Goal: Ask a question

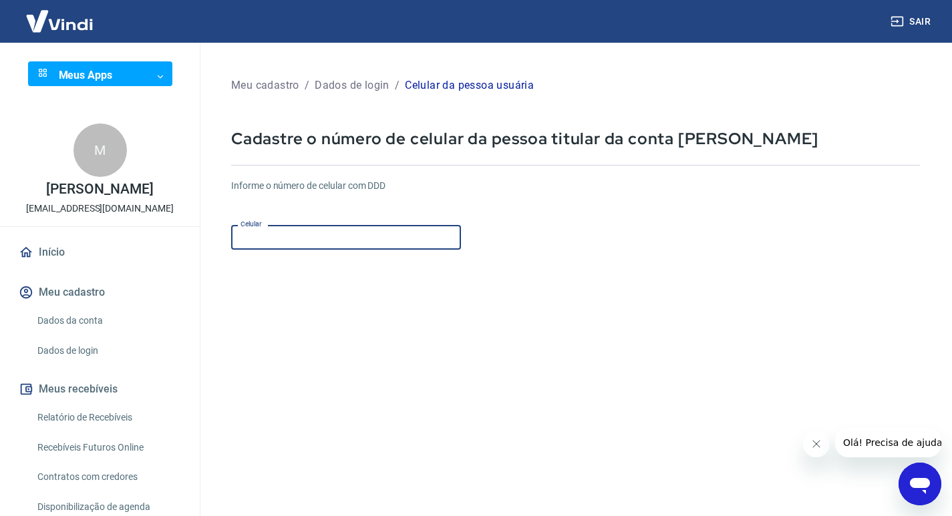
click at [253, 232] on input "Celular" at bounding box center [346, 237] width 230 height 25
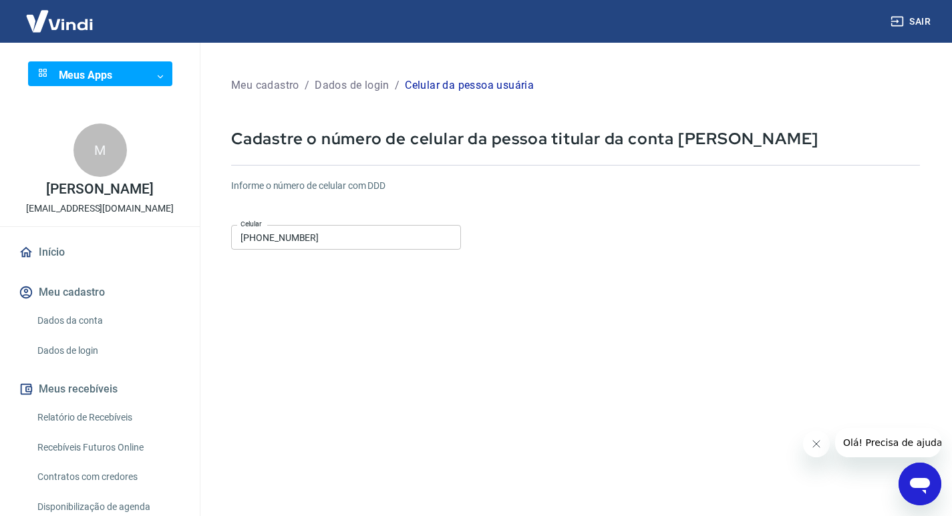
click at [450, 326] on form "Informe o número de celular com DDD Celular [PHONE_NUMBER] Celular Continuar Ca…" at bounding box center [575, 363] width 689 height 391
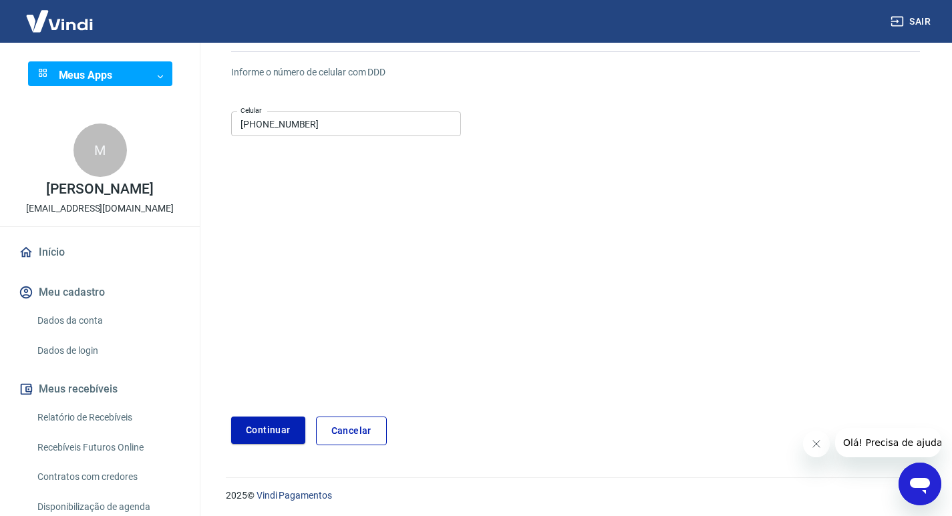
scroll to position [116, 0]
click at [284, 427] on button "Continuar" at bounding box center [268, 427] width 74 height 27
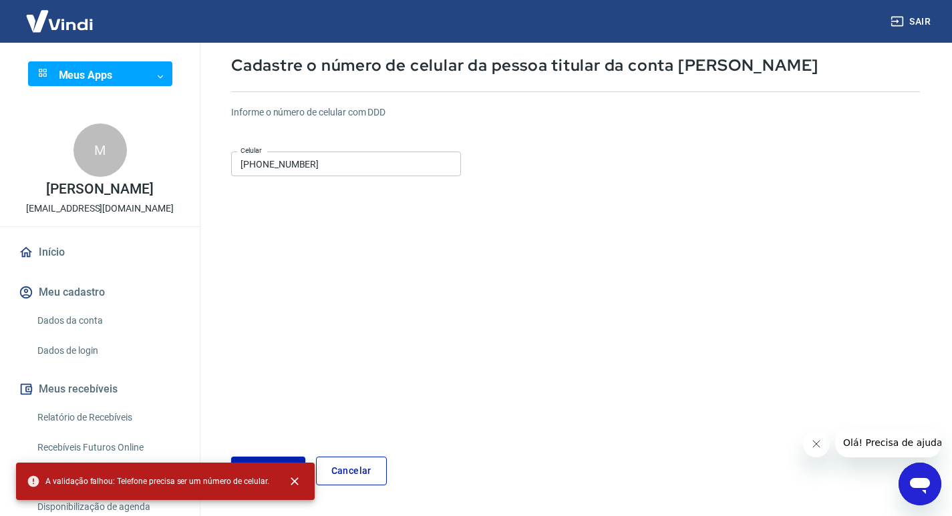
scroll to position [49, 0]
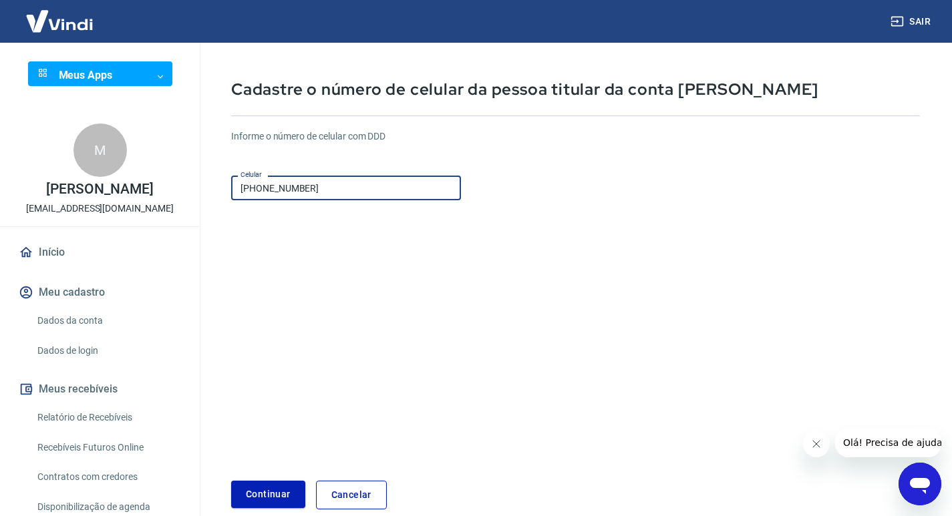
click at [316, 190] on input "[PHONE_NUMBER]" at bounding box center [346, 188] width 230 height 25
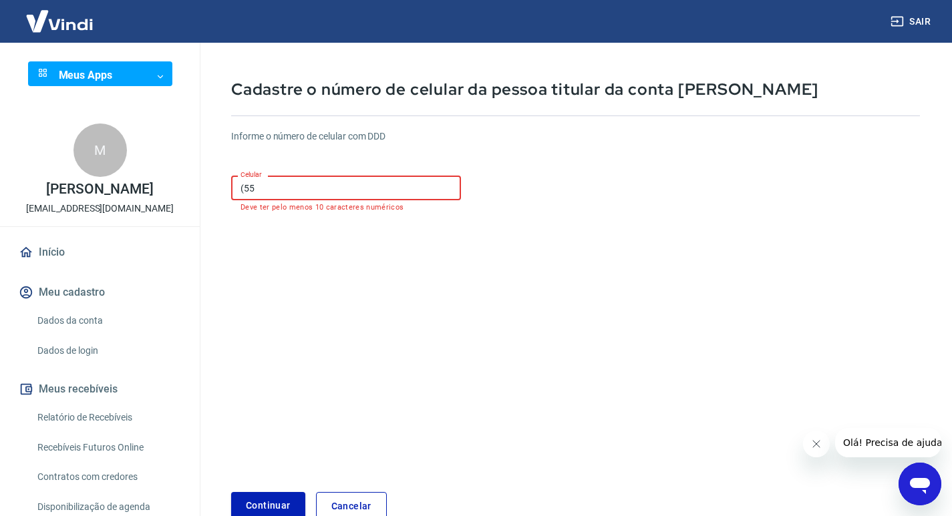
type input "(5"
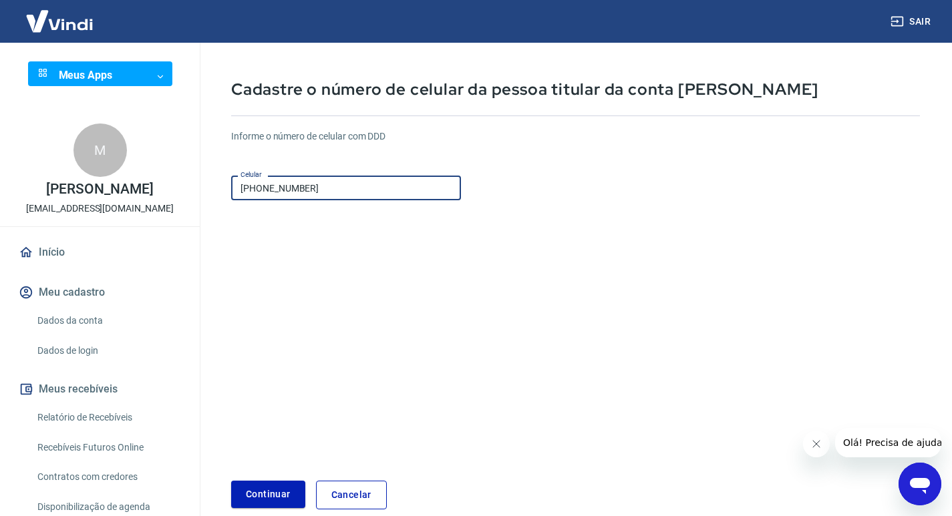
type input "[PHONE_NUMBER]"
click at [367, 342] on form "Informe o número de celular com DDD Celular [PHONE_NUMBER] Celular Continuar Ca…" at bounding box center [575, 314] width 689 height 391
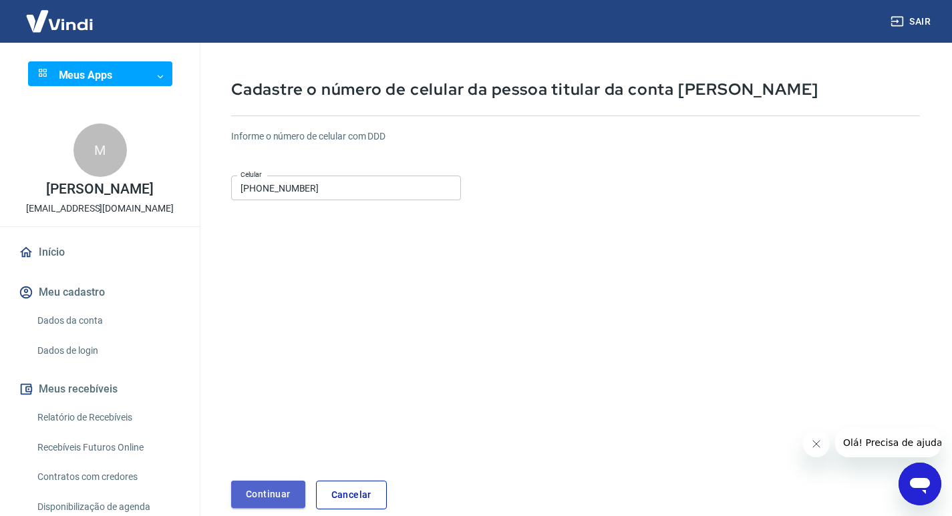
click at [263, 496] on button "Continuar" at bounding box center [268, 494] width 74 height 27
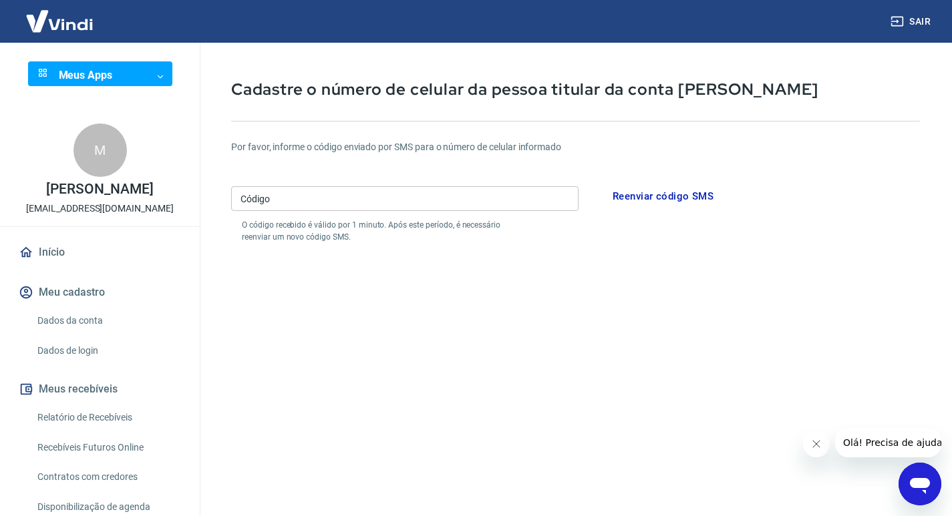
click at [257, 201] on input "Código" at bounding box center [404, 198] width 347 height 25
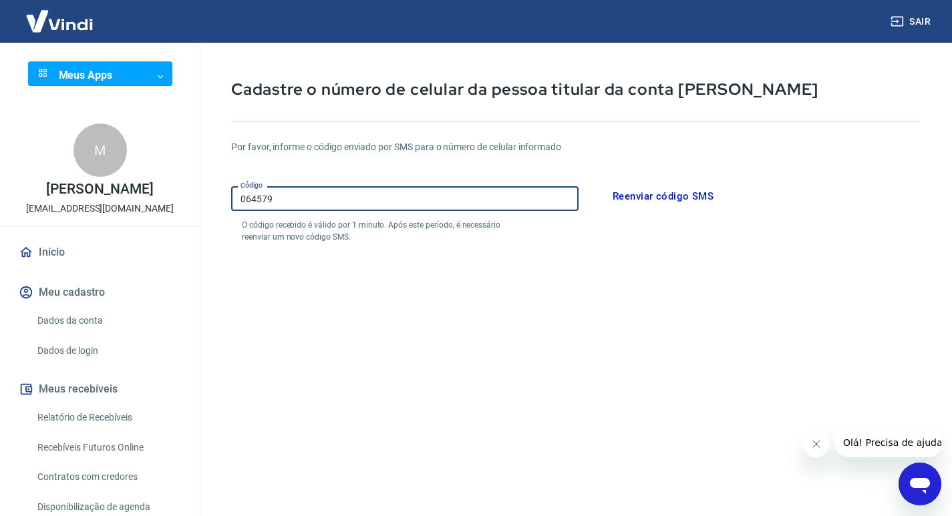
type input "064579"
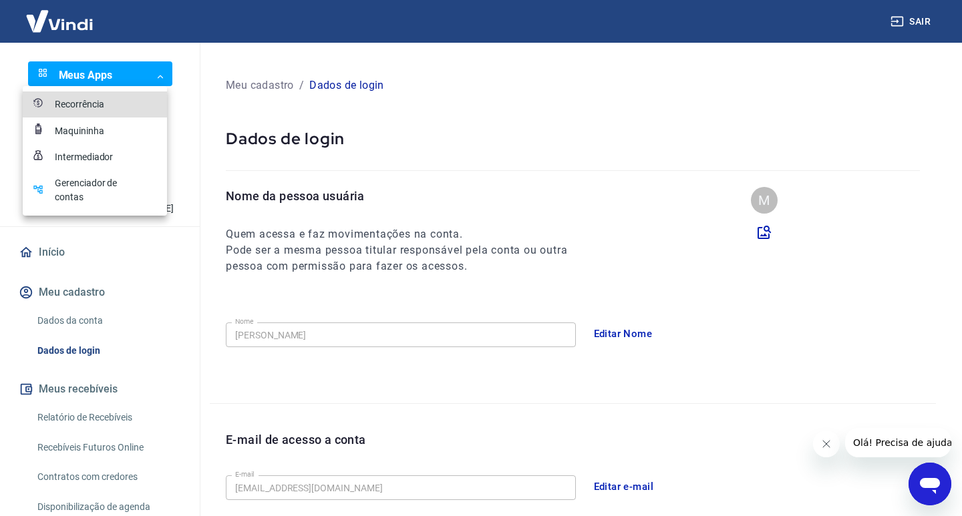
click at [155, 73] on body "Sair Meus Apps ​ ​ M [PERSON_NAME] do Nascimento [EMAIL_ADDRESS][DOMAIN_NAME] I…" at bounding box center [481, 258] width 962 height 516
click at [181, 142] on div at bounding box center [481, 258] width 962 height 516
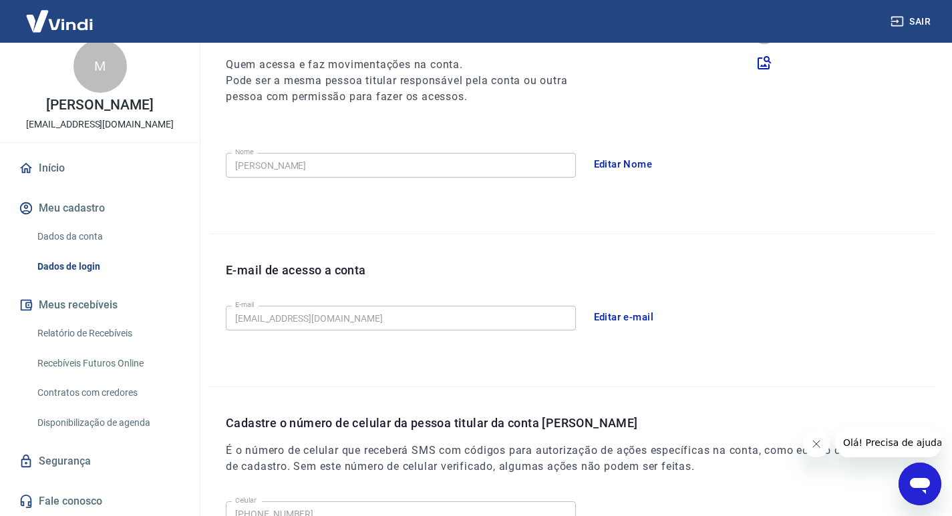
scroll to position [200, 0]
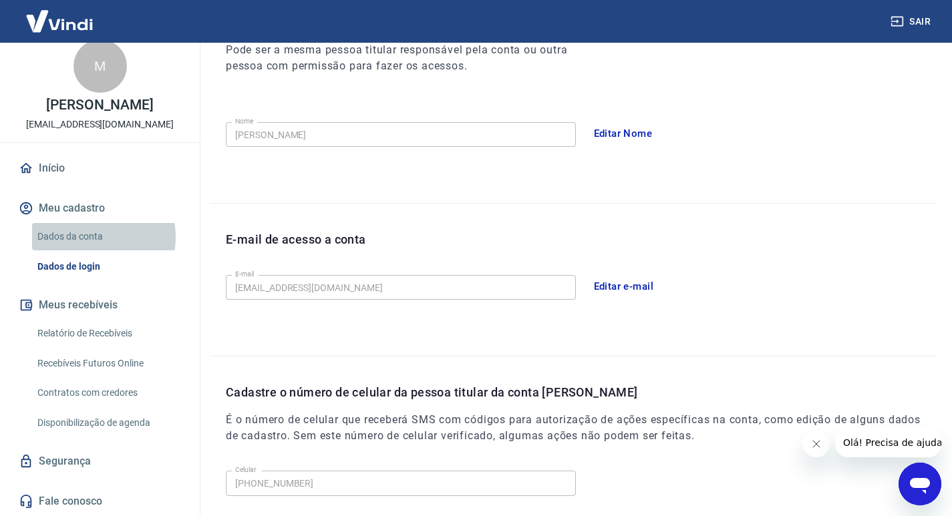
click at [86, 237] on link "Dados da conta" at bounding box center [108, 236] width 152 height 27
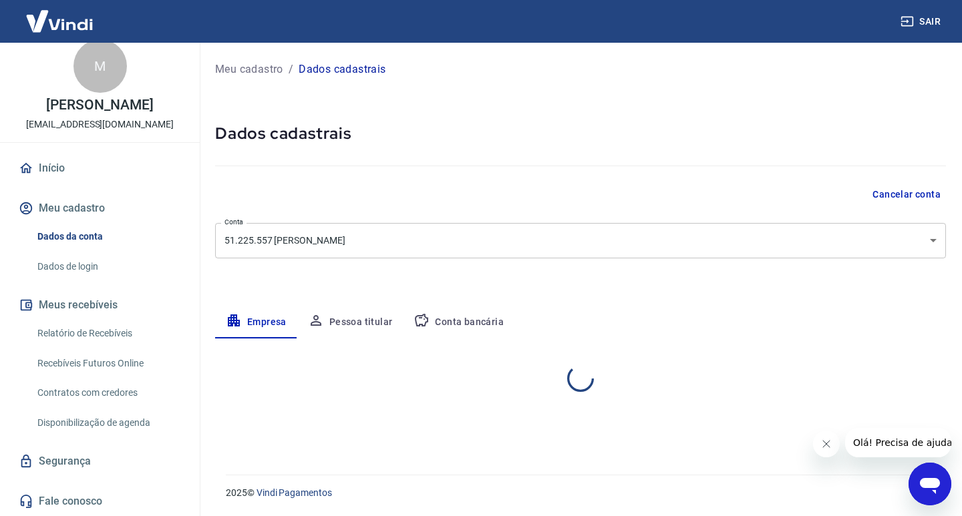
select select "SP"
select select "business"
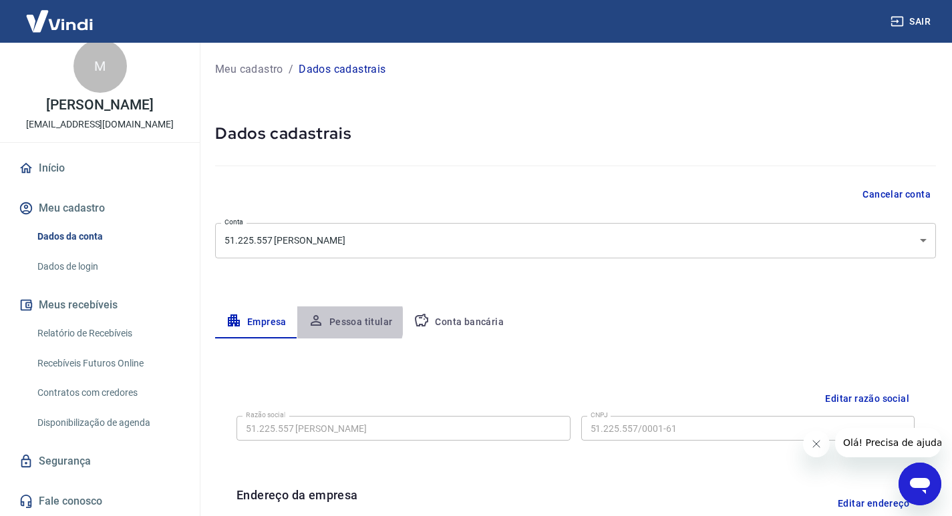
click at [341, 322] on button "Pessoa titular" at bounding box center [350, 323] width 106 height 32
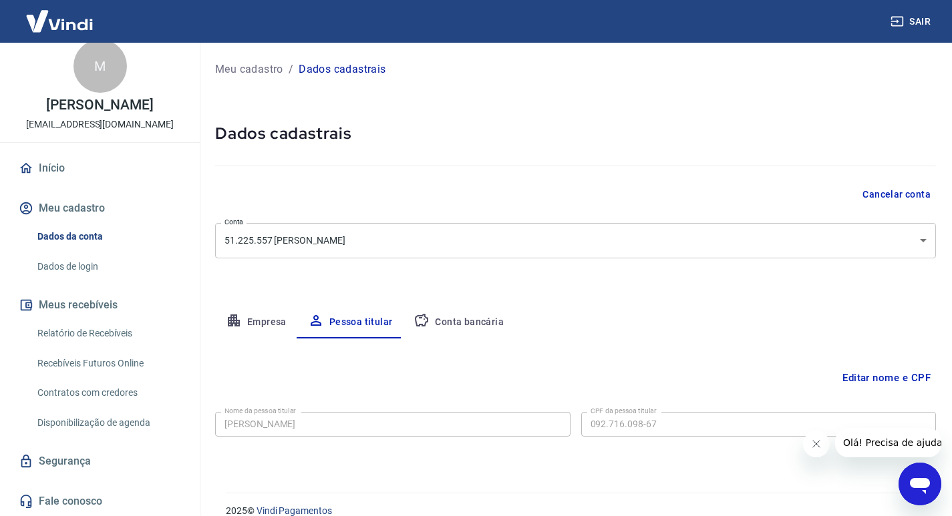
scroll to position [18, 0]
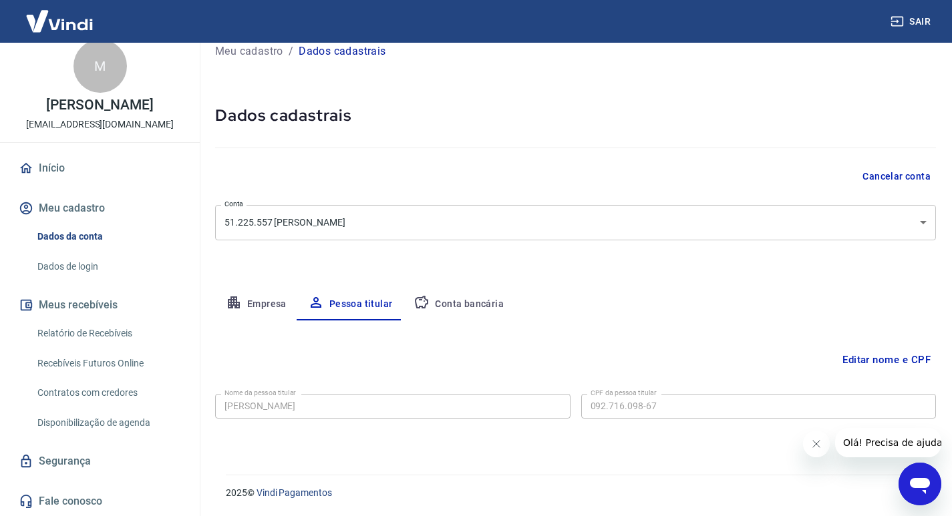
click at [472, 307] on button "Conta bancária" at bounding box center [459, 305] width 112 height 32
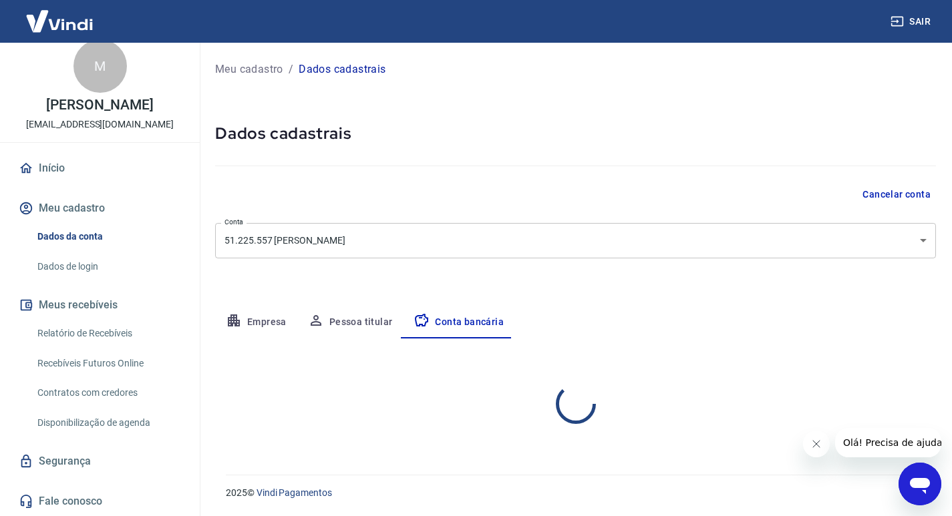
scroll to position [0, 0]
select select "1"
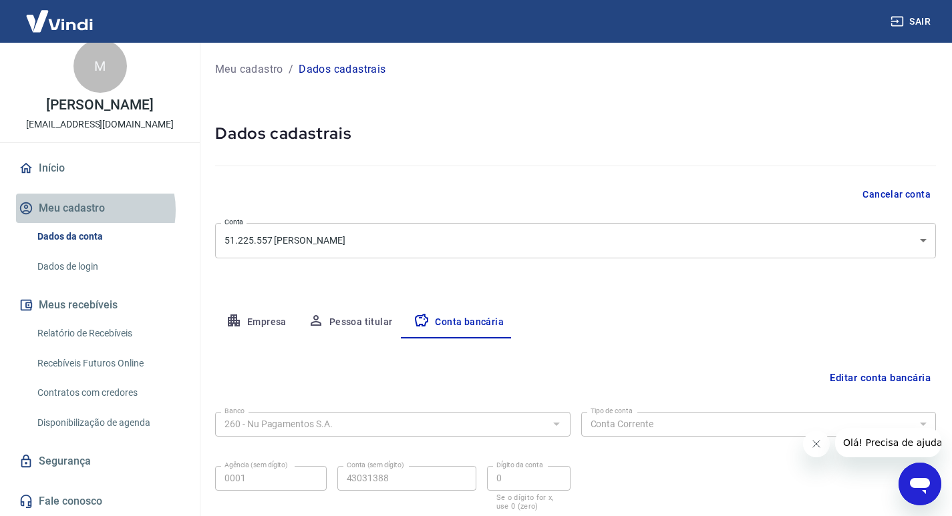
click at [90, 210] on button "Meu cadastro" at bounding box center [100, 208] width 168 height 29
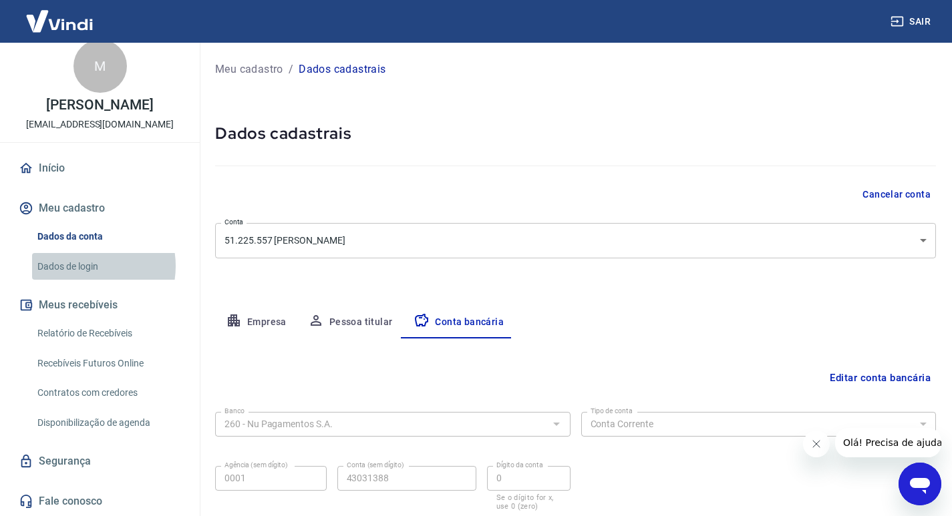
click at [81, 267] on link "Dados de login" at bounding box center [108, 266] width 152 height 27
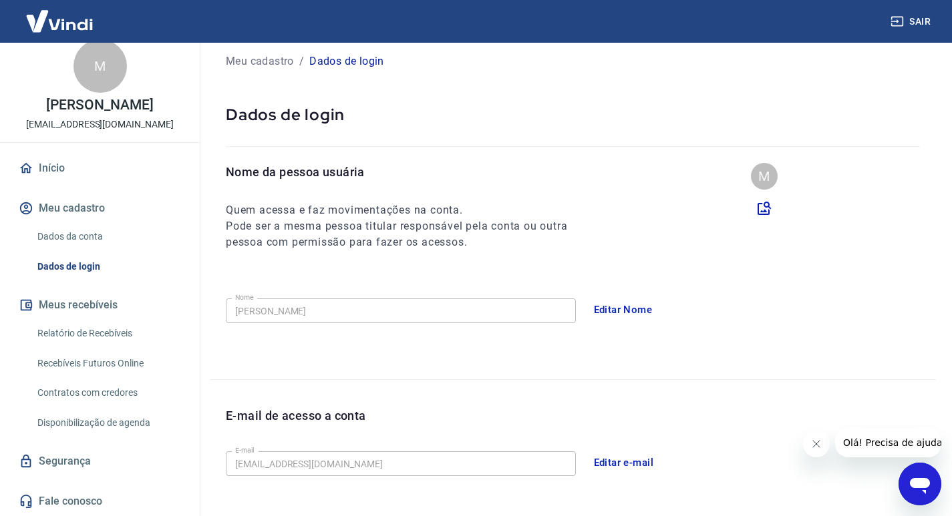
scroll to position [5, 0]
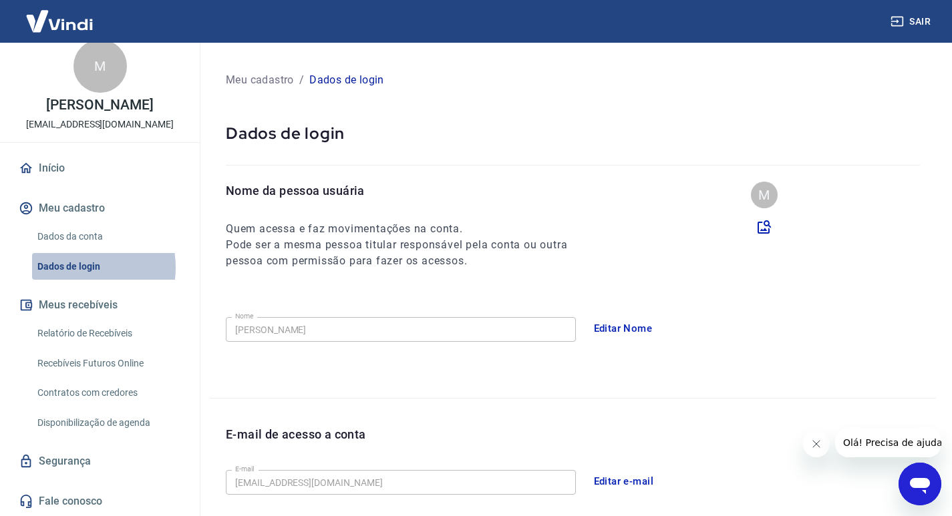
click at [75, 268] on link "Dados de login" at bounding box center [108, 266] width 152 height 27
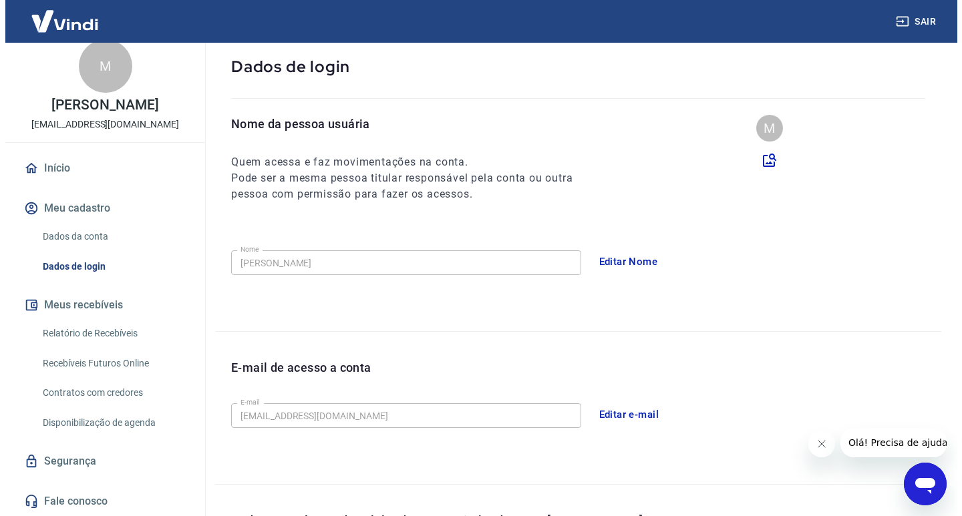
scroll to position [31, 0]
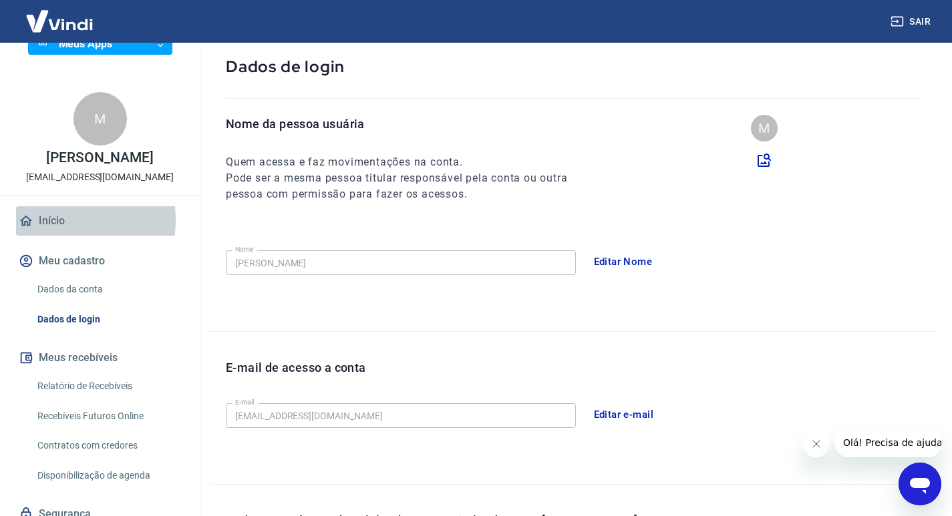
click at [48, 234] on link "Início" at bounding box center [100, 220] width 168 height 29
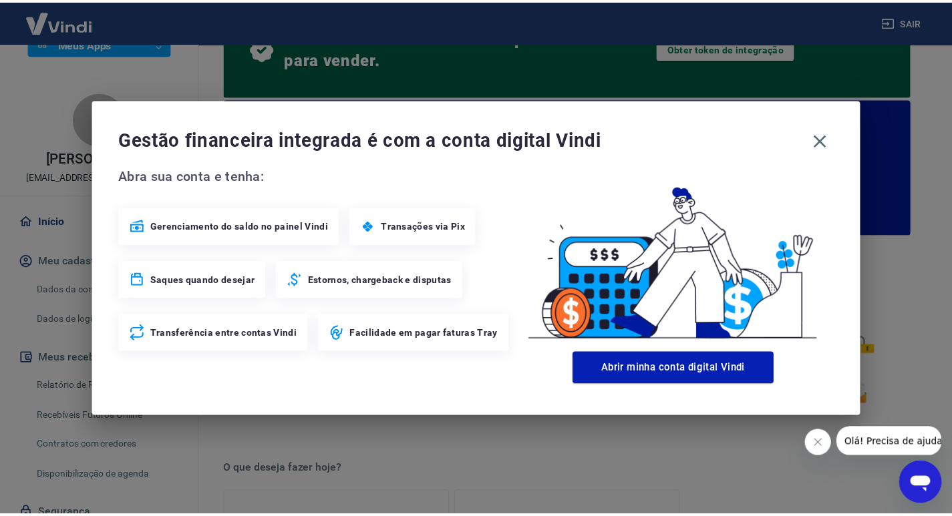
scroll to position [171, 0]
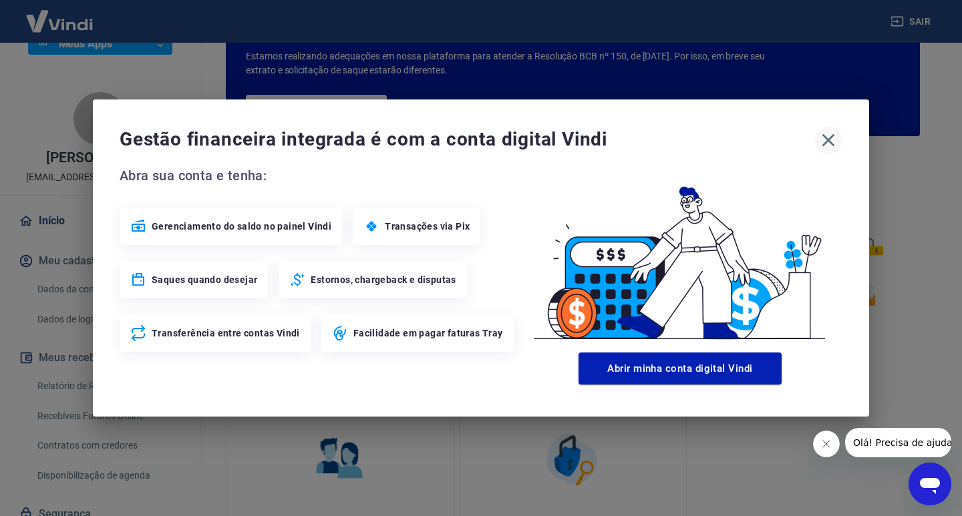
click at [830, 142] on icon "button" at bounding box center [828, 140] width 13 height 13
click at [830, 143] on icon "button" at bounding box center [828, 140] width 21 height 21
click at [826, 138] on icon "button" at bounding box center [828, 140] width 13 height 13
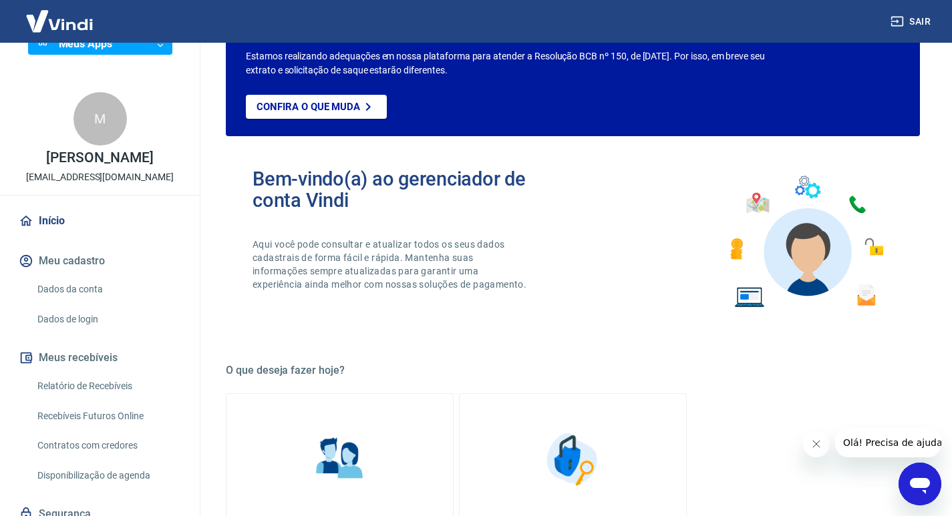
click at [883, 448] on span "Olá! Precisa de ajuda?" at bounding box center [894, 443] width 104 height 11
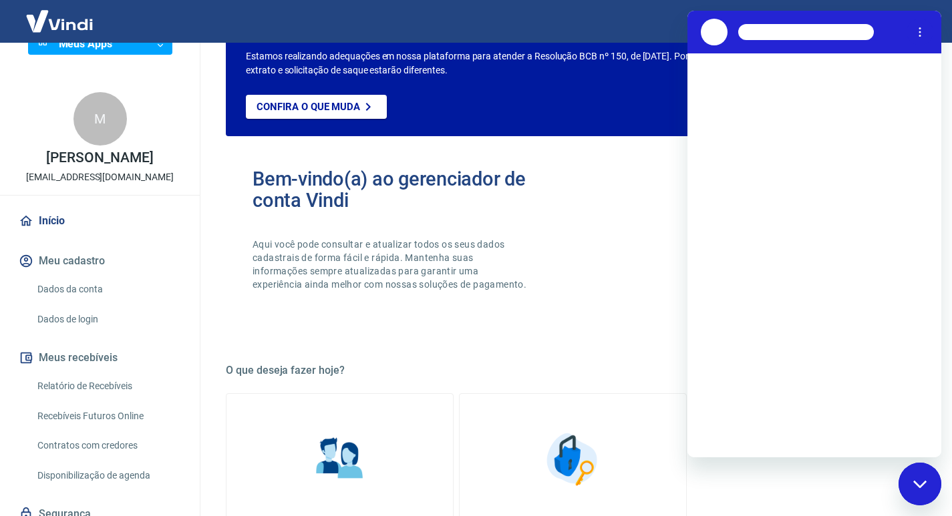
scroll to position [0, 0]
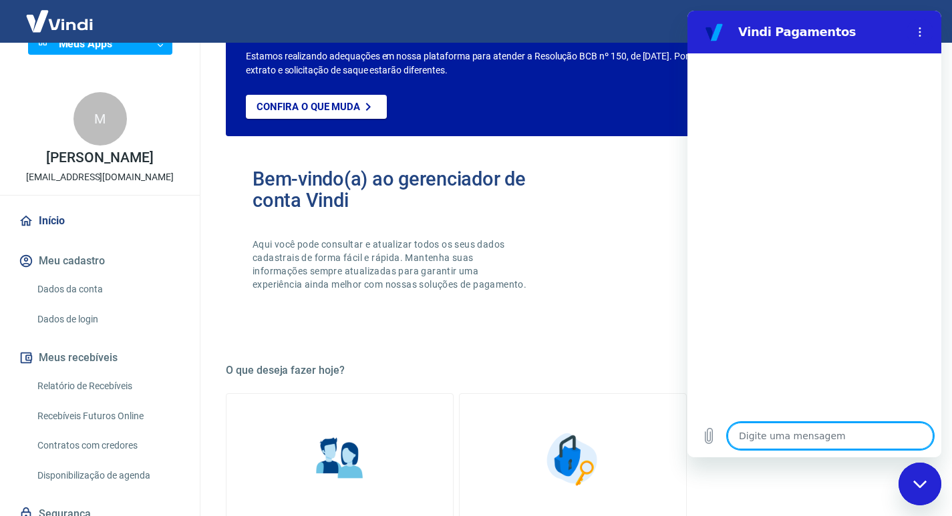
click at [743, 437] on textarea at bounding box center [830, 436] width 206 height 27
type textarea "g"
type textarea "x"
type textarea "go"
type textarea "x"
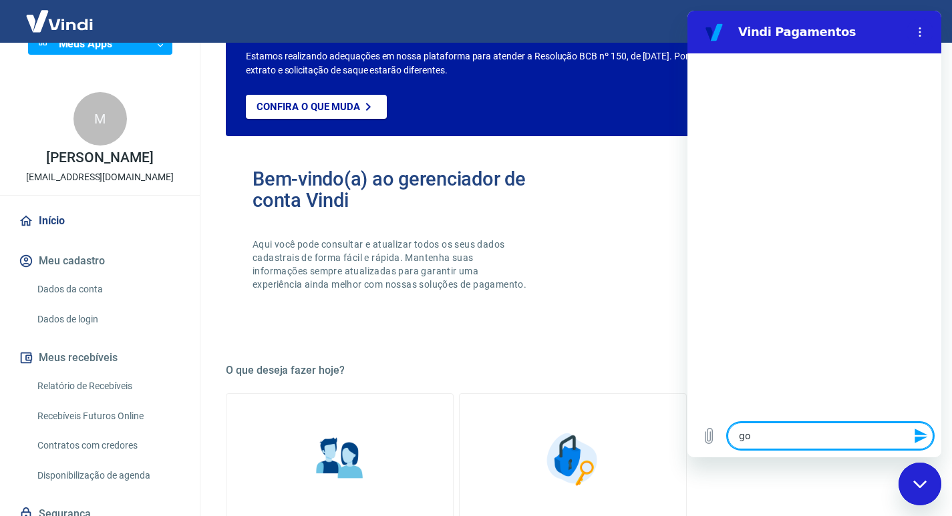
type textarea "gos"
type textarea "x"
type textarea "gost"
type textarea "x"
type textarea "gosta"
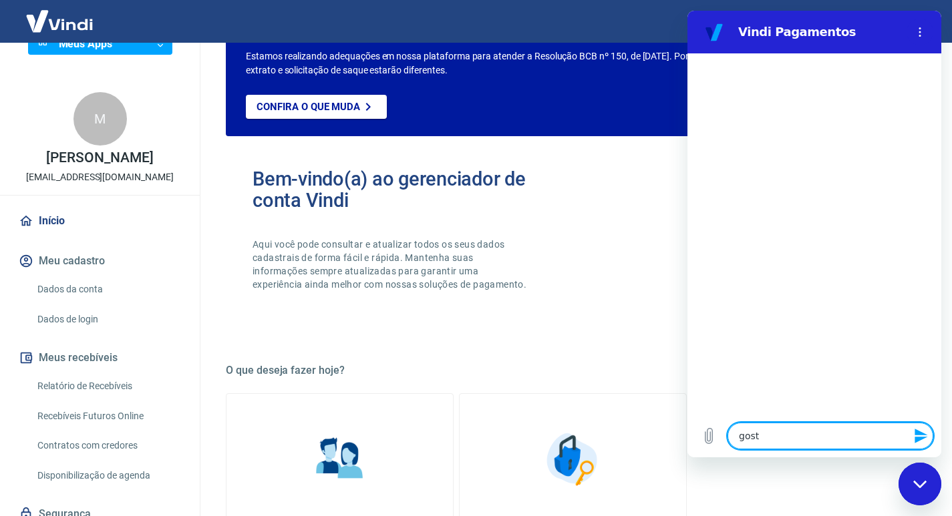
type textarea "x"
type textarea "gostar"
type textarea "x"
type textarea "gostari"
type textarea "x"
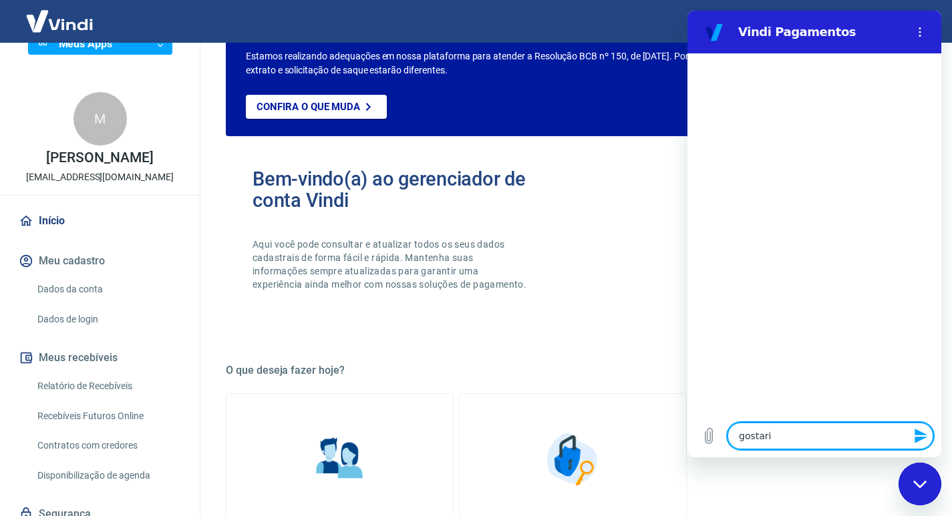
type textarea "gostaria"
type textarea "x"
type textarea "gostaria"
type textarea "x"
type textarea "gostaria d"
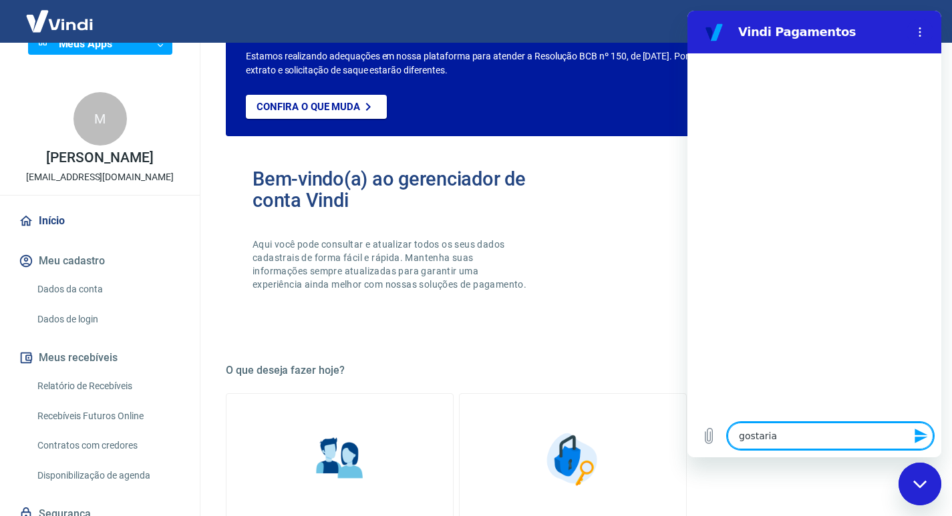
type textarea "x"
type textarea "gostaria de"
type textarea "x"
type textarea "gostaria de"
type textarea "x"
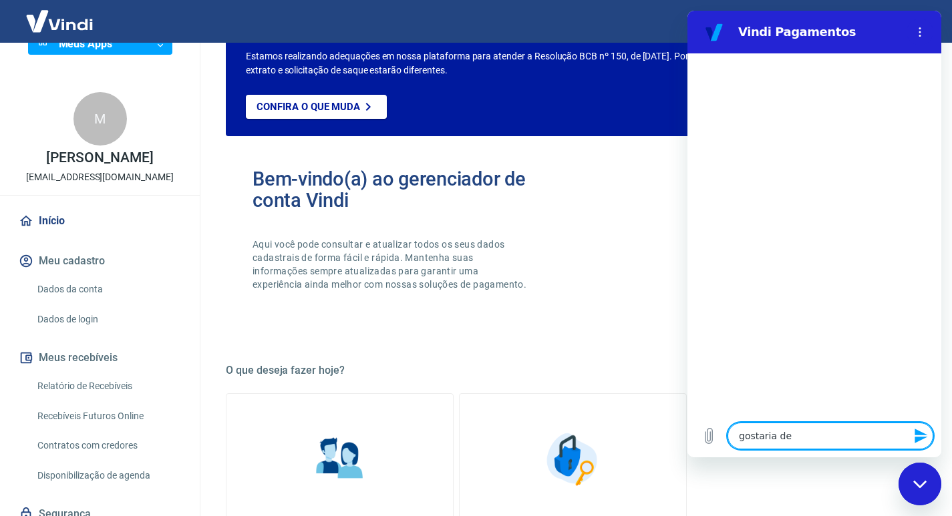
type textarea "gostaria de s"
type textarea "x"
type textarea "gostaria de sa"
type textarea "x"
type textarea "gostaria de sab"
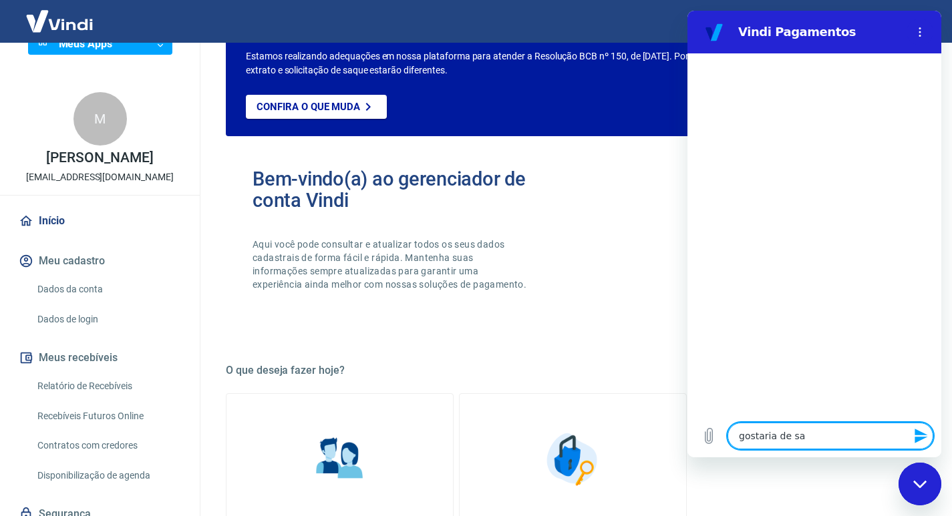
type textarea "x"
type textarea "gostaria de sabe"
type textarea "x"
type textarea "gostaria de saber"
type textarea "x"
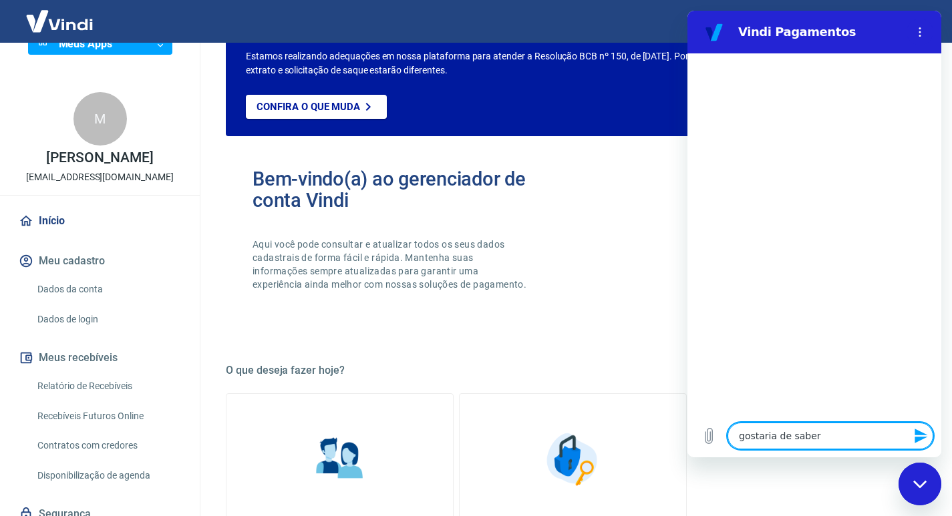
type textarea "gostaria de saber"
type textarea "x"
type textarea "gostaria de saber o"
type textarea "x"
type textarea "gostaria de saber on"
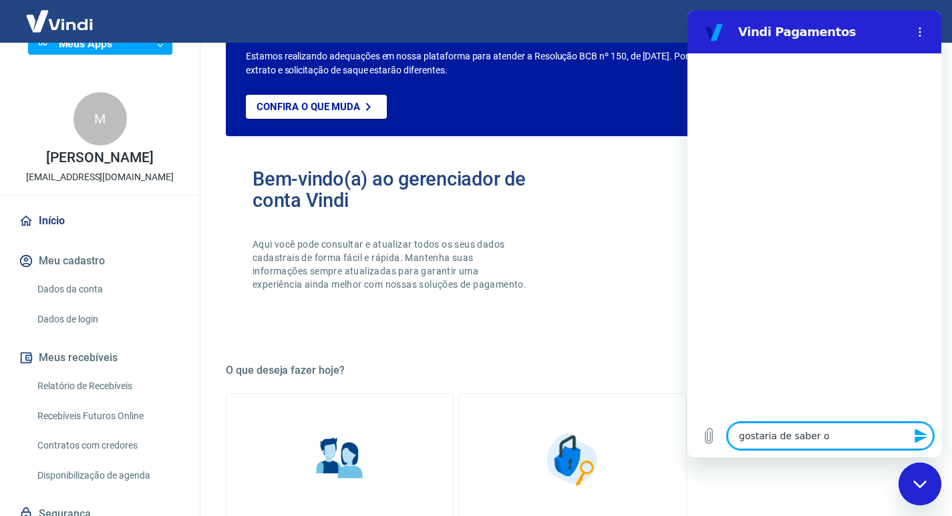
type textarea "x"
type textarea "gostaria de saber ond"
type textarea "x"
type textarea "gostaria de saber onde"
type textarea "x"
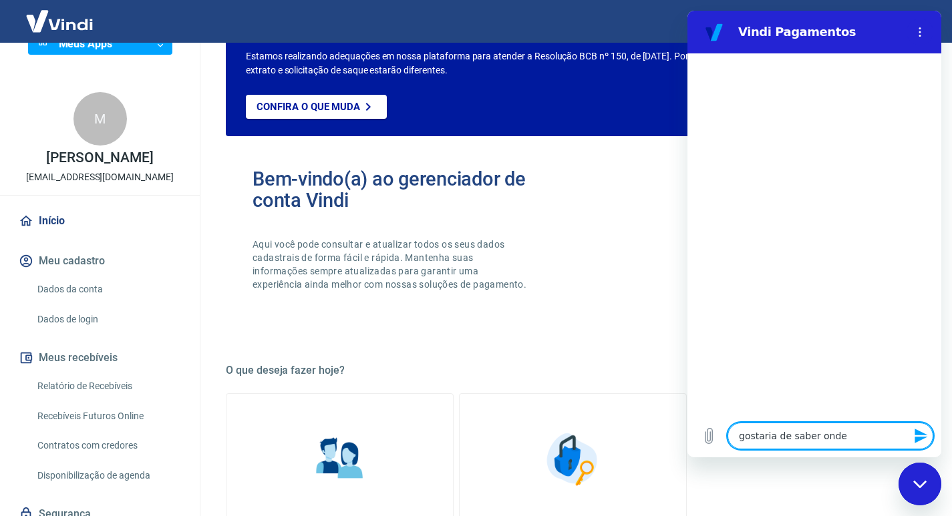
type textarea "gostaria de saber onde"
type textarea "x"
type textarea "gostaria de saber onde l"
type textarea "x"
type textarea "gostaria de saber onde lo"
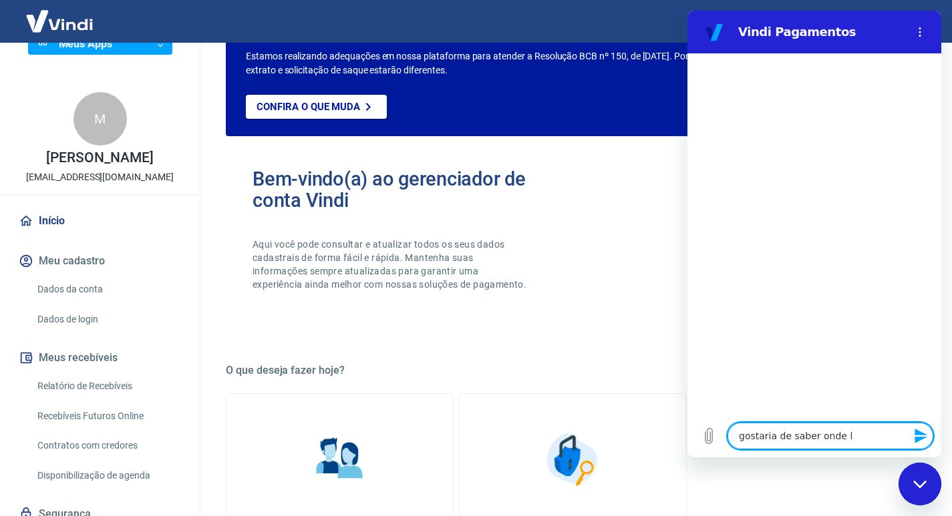
type textarea "x"
type textarea "gostaria de saber onde loc"
type textarea "x"
type textarea "gostaria de saber onde loca"
type textarea "x"
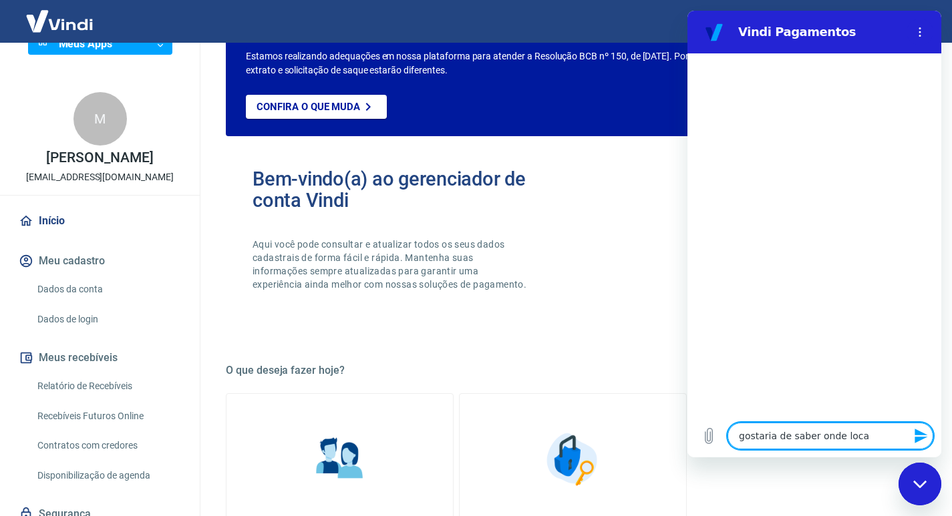
type textarea "gostaria de saber onde local"
type textarea "x"
type textarea "gostaria de saber onde locali"
type textarea "x"
type textarea "gostaria de saber onde localiz"
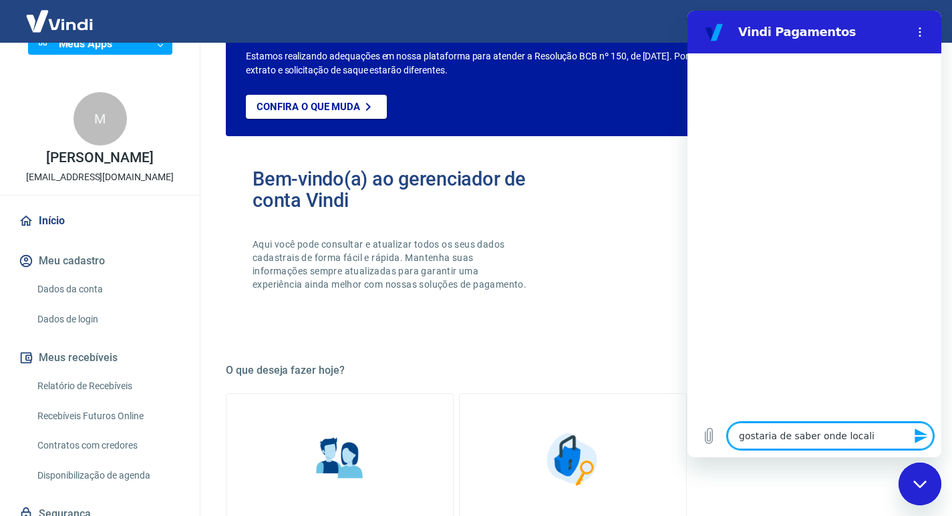
type textarea "x"
type textarea "gostaria de saber onde localizo"
type textarea "x"
type textarea "gostaria de saber onde localizo"
type textarea "x"
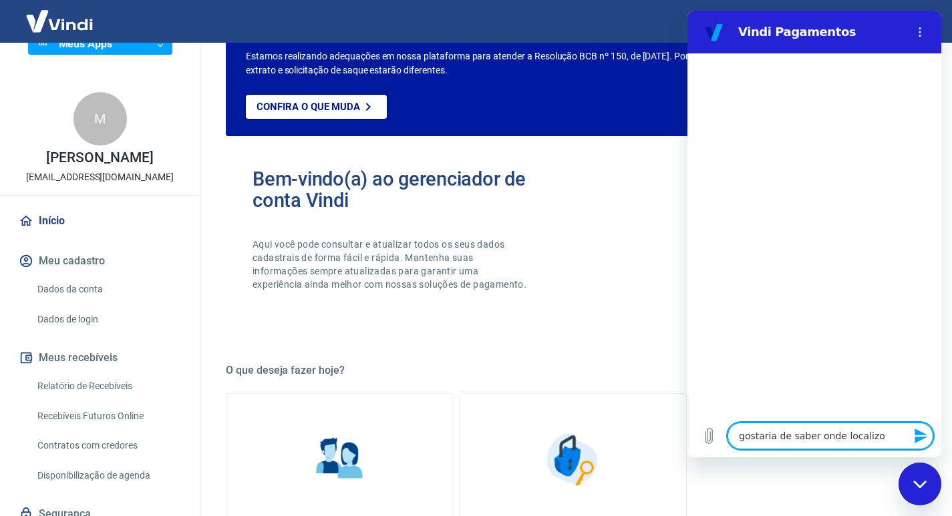
type textarea "gostaria de saber onde localizo o"
type textarea "x"
type textarea "gostaria de saber onde localizo o"
type textarea "x"
type textarea "gostaria de saber onde localizo o m"
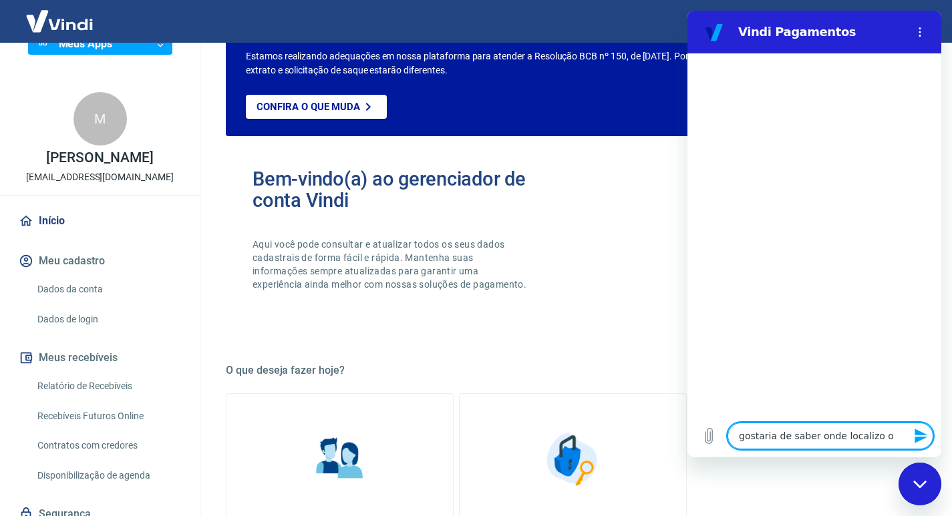
type textarea "x"
type textarea "gostaria de saber onde localizo o me"
type textarea "x"
type textarea "gostaria de saber onde localizo o meu"
type textarea "x"
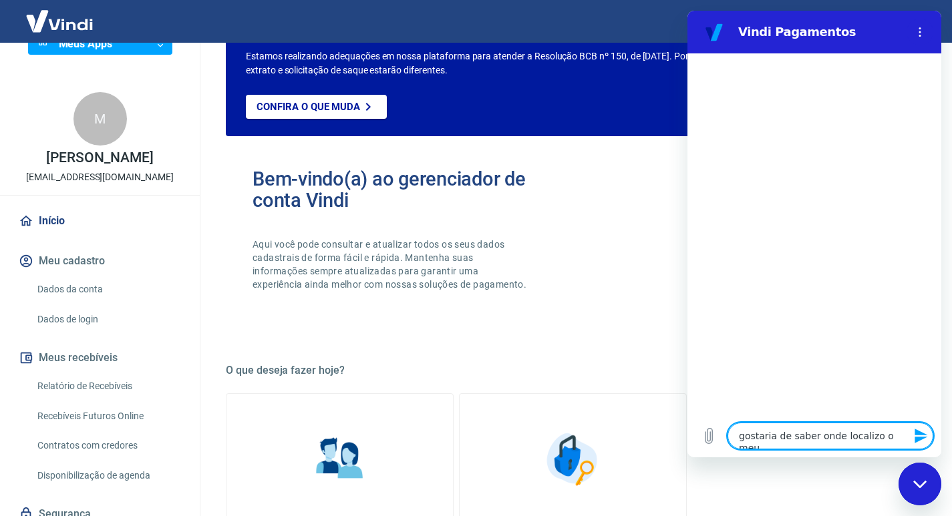
type textarea "gostaria de saber onde localizo o meu"
type textarea "x"
paste textarea "Token Yapay"
type textarea "gostaria de saber onde localizo o meuToken Yapay"
type textarea "x"
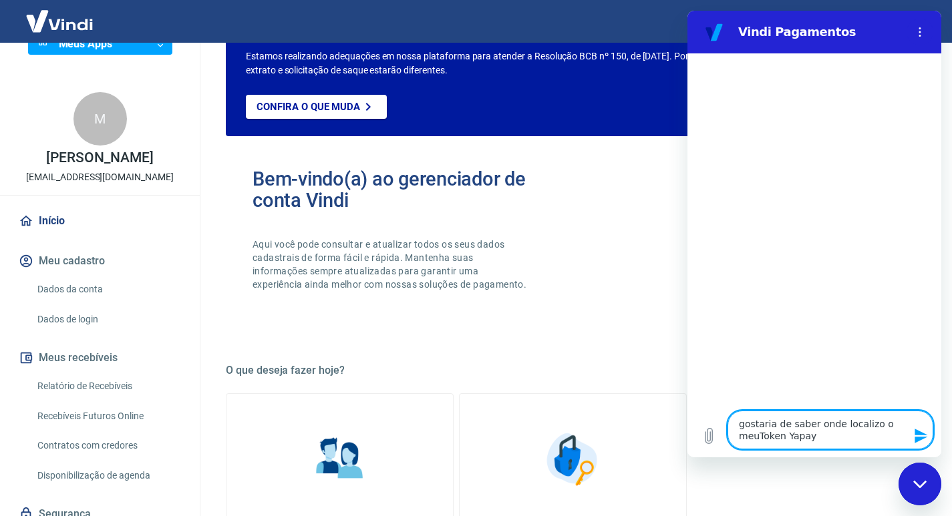
click at [757, 438] on textarea "gostaria de saber onde localizo o meuToken Yapay" at bounding box center [830, 430] width 206 height 39
type textarea "gostaria de saber onde localizo o meu Token Yapay"
type textarea "x"
type textarea "gostaria de saber onde localizo o meu Token Yapay"
click at [924, 435] on icon "Enviar mensagem" at bounding box center [920, 436] width 13 height 15
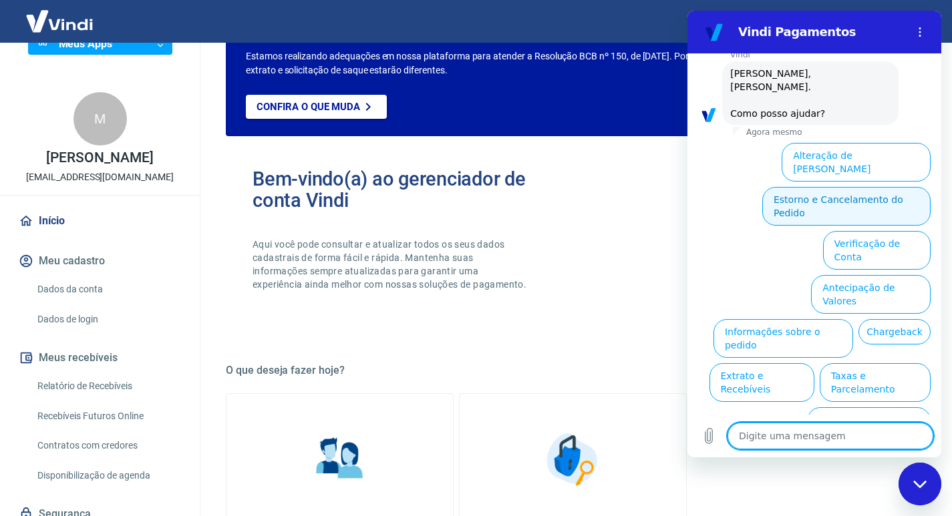
scroll to position [79, 0]
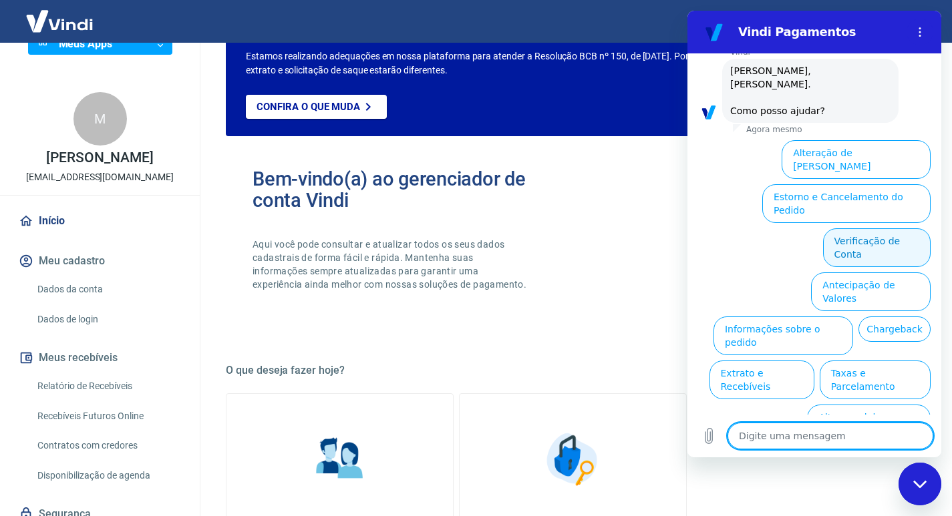
click at [874, 228] on button "Verificação de Conta" at bounding box center [877, 247] width 108 height 39
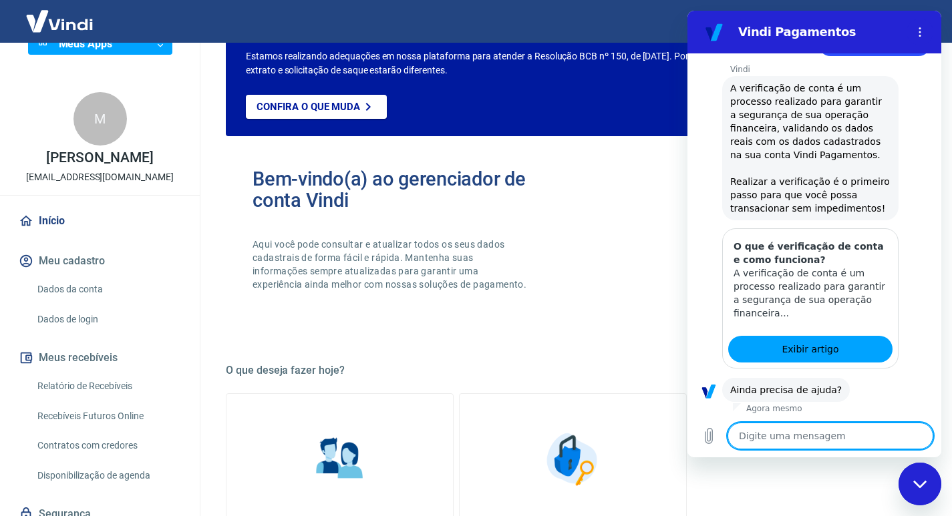
scroll to position [211, 0]
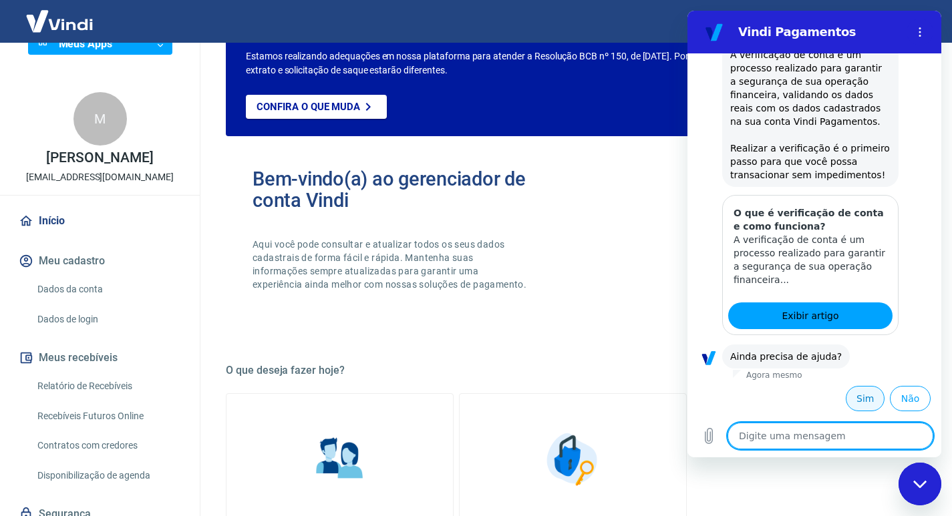
click at [852, 403] on button "Sim" at bounding box center [865, 398] width 39 height 25
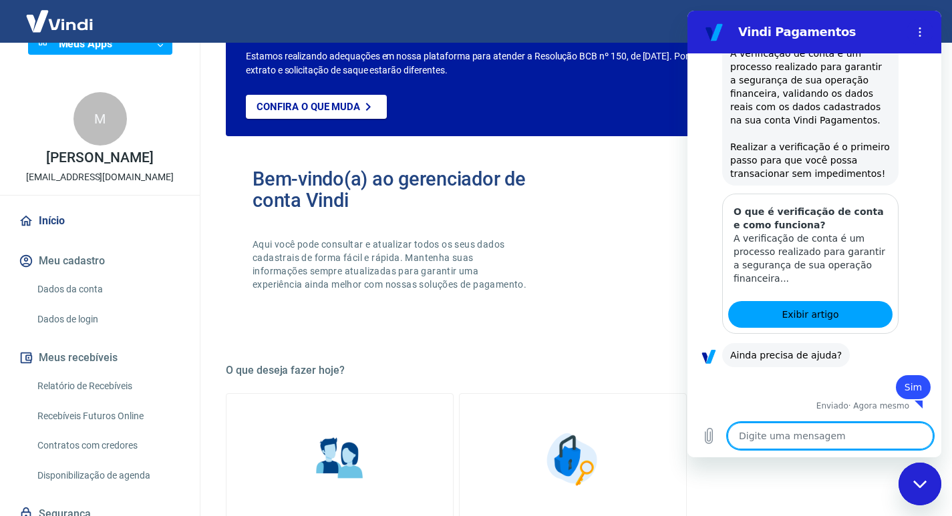
type textarea "x"
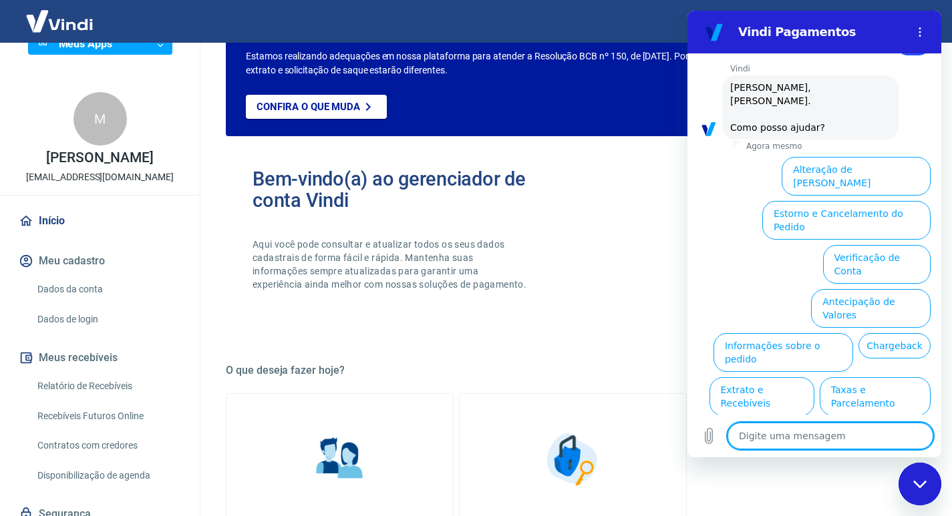
click at [741, 436] on textarea at bounding box center [830, 436] width 206 height 27
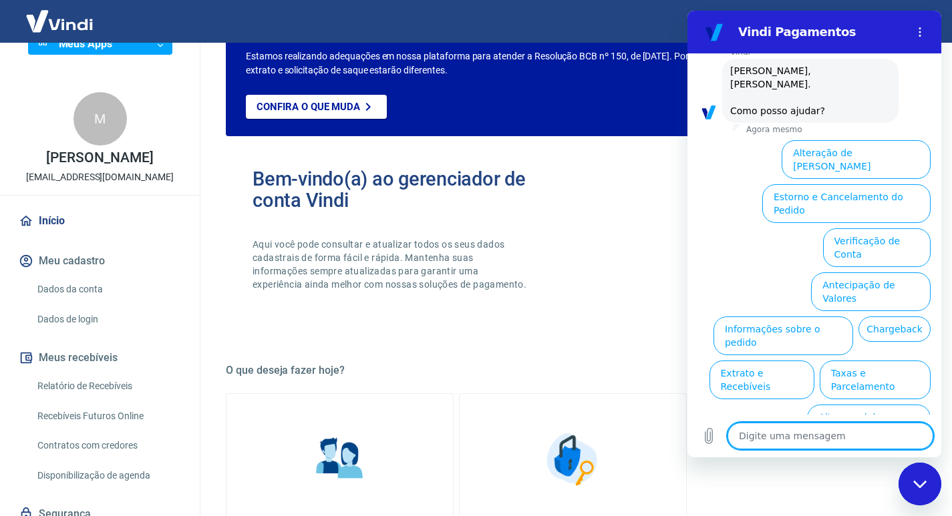
paste textarea "Token Yapay"
type textarea "Token Yapay"
type textarea "x"
drag, startPoint x: 741, startPoint y: 436, endPoint x: 785, endPoint y: 288, distance: 153.9
click at [853, 311] on li "Chargeback" at bounding box center [891, 326] width 77 height 31
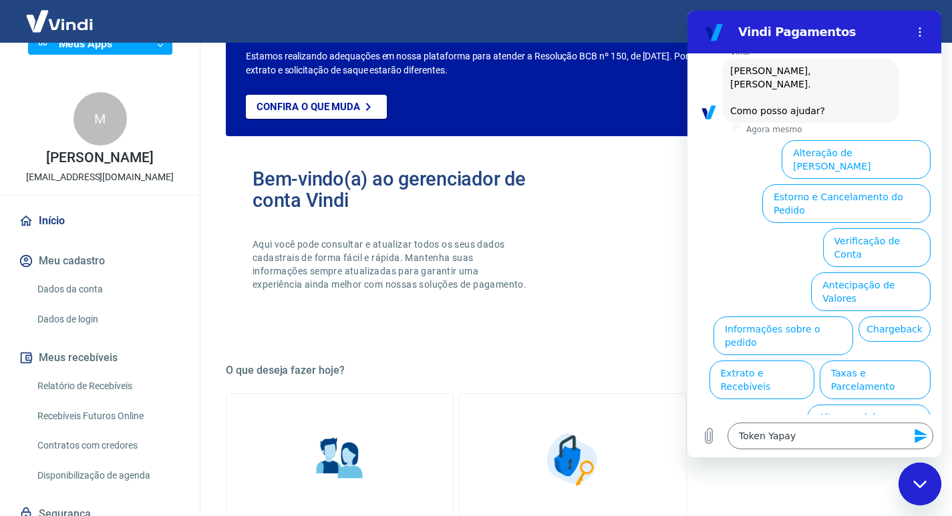
click at [923, 436] on icon "Enviar mensagem" at bounding box center [921, 436] width 16 height 16
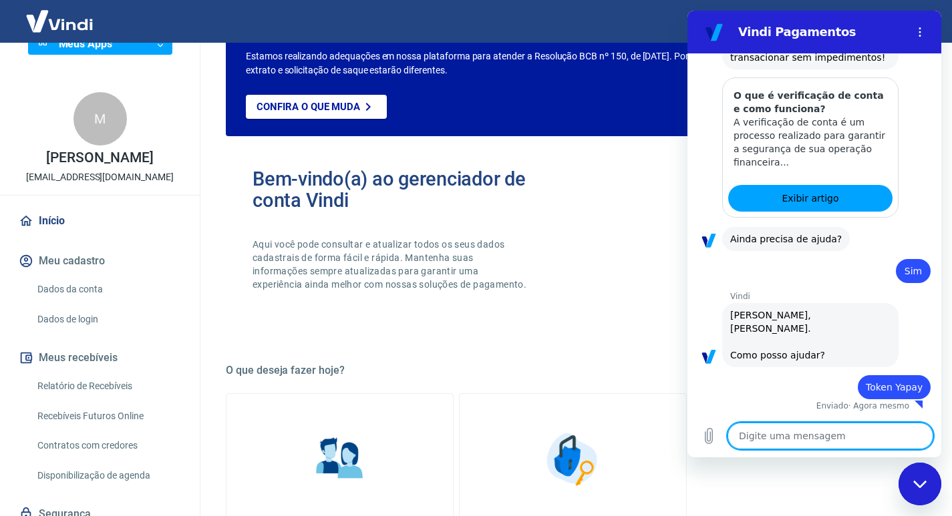
type textarea "x"
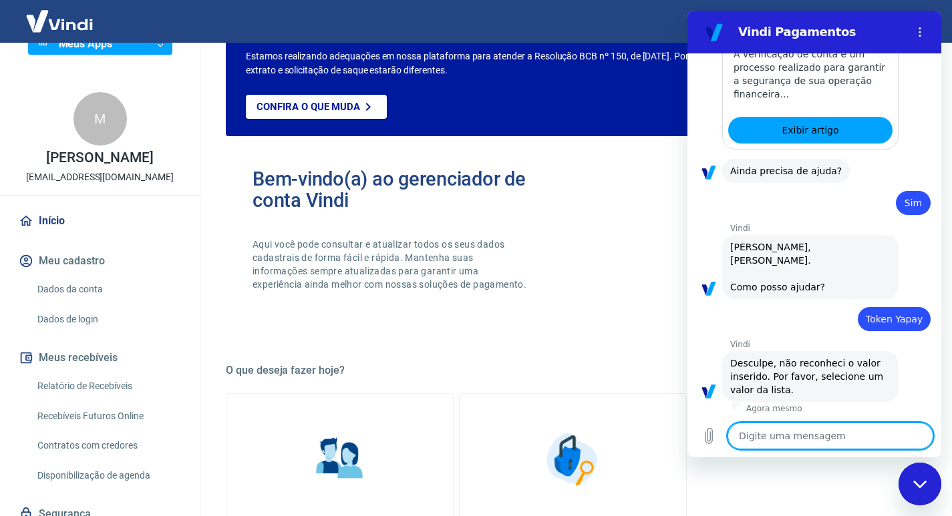
scroll to position [399, 0]
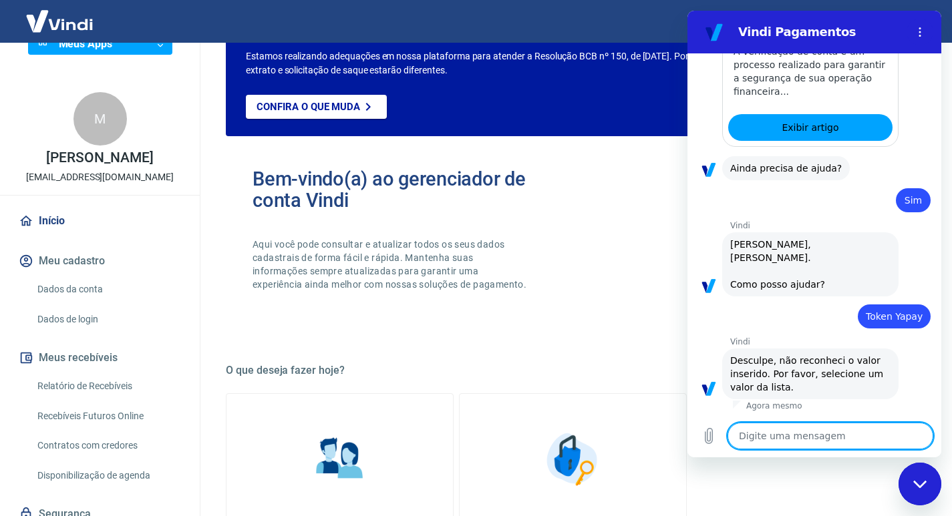
click at [741, 433] on textarea at bounding box center [830, 436] width 206 height 27
paste textarea "Token Yapay"
type textarea "Token Yapay"
type textarea "x"
type textarea "Token Yapa"
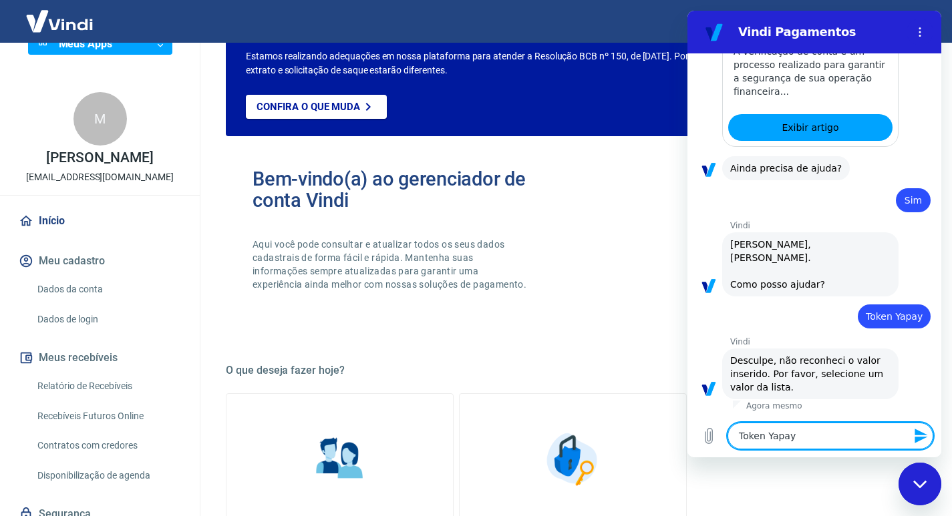
type textarea "x"
type textarea "Token Yap"
type textarea "x"
type textarea "Token Ya"
type textarea "x"
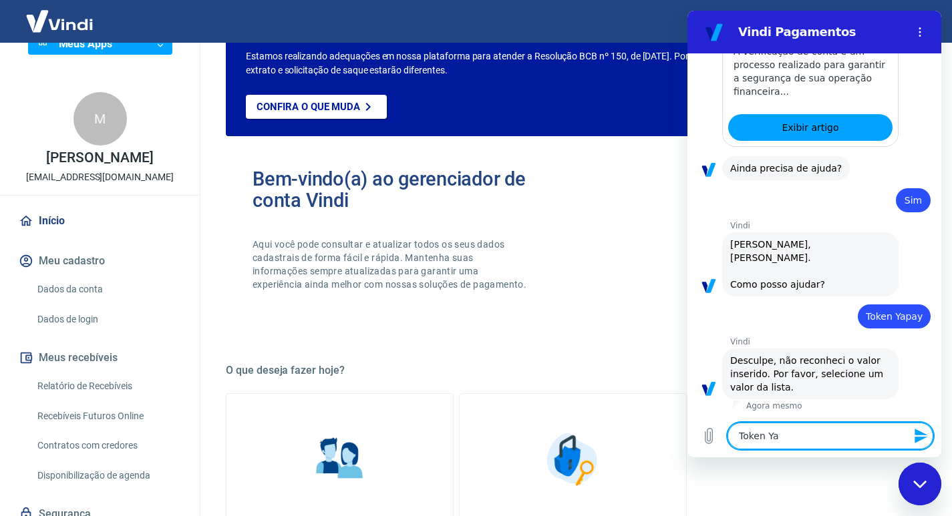
type textarea "Token Y"
type textarea "x"
type textarea "Token"
type textarea "x"
type textarea "Token"
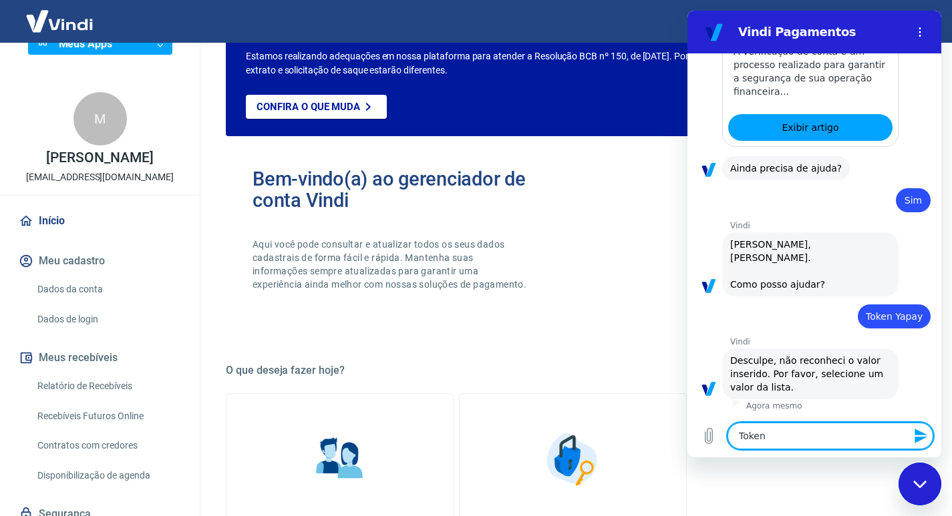
type textarea "x"
type textarea "Token"
click at [924, 434] on icon "Enviar mensagem" at bounding box center [920, 436] width 13 height 15
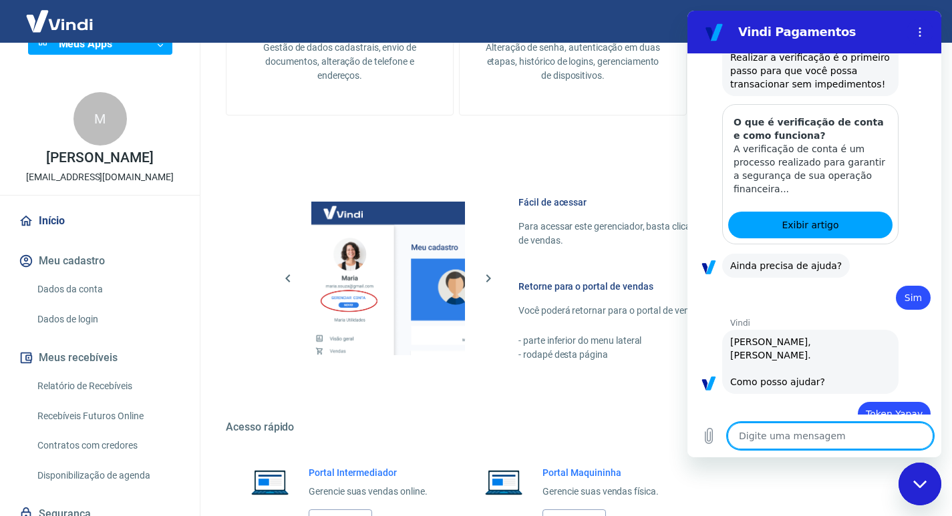
scroll to position [705, 0]
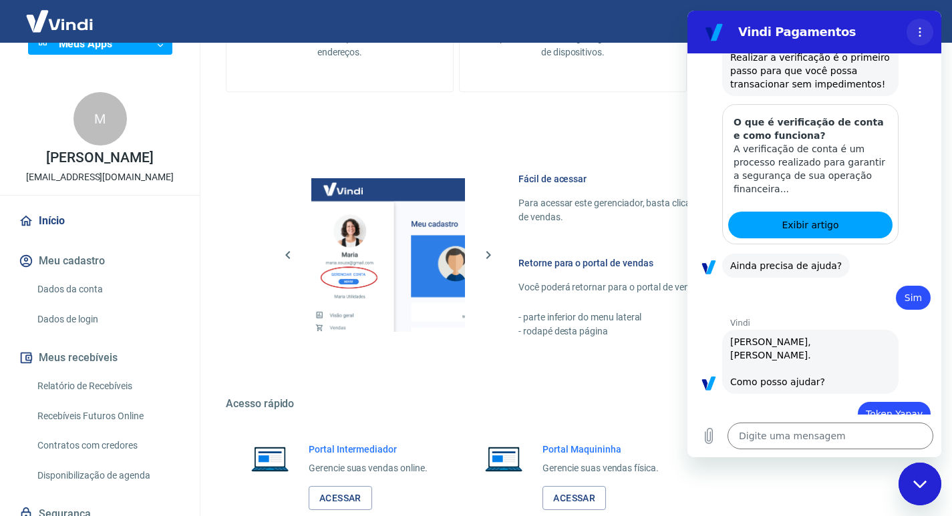
click at [920, 31] on circle "Menu de opções" at bounding box center [920, 32] width 2 height 2
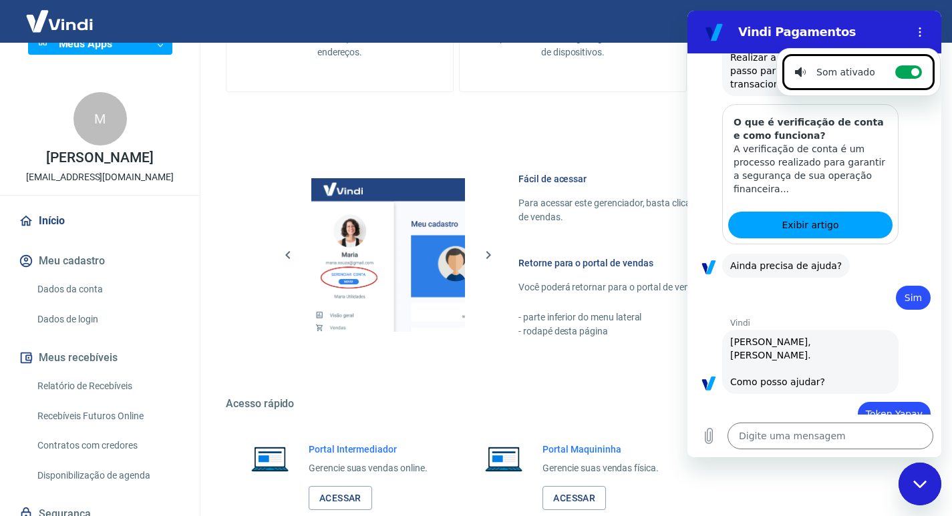
click at [690, 87] on div "20:47 diz: gostaria de saber onde localizo o meu Token Yapay Enviado · 20:47 [P…" at bounding box center [814, 233] width 254 height 361
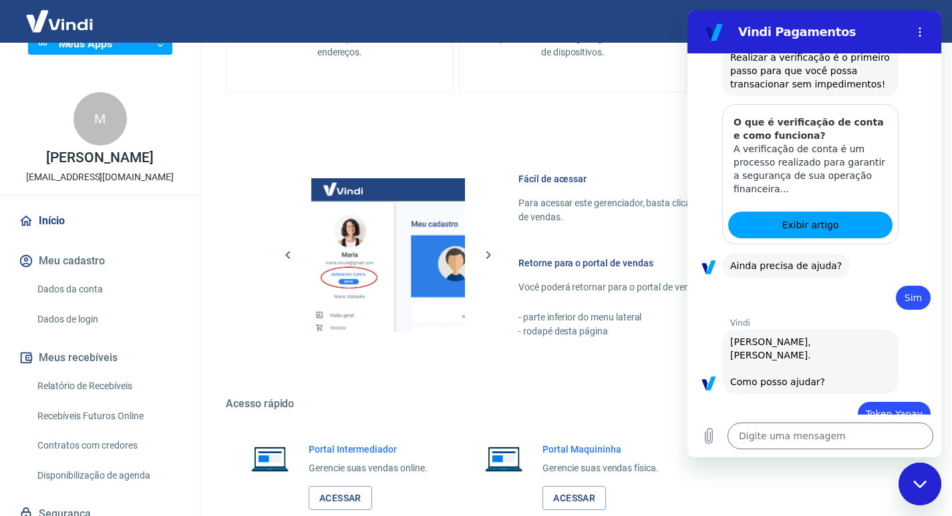
click at [702, 17] on section "Vindi Pagamentos" at bounding box center [814, 32] width 254 height 43
click at [916, 481] on icon "Fechar janela de mensagens" at bounding box center [920, 484] width 14 height 9
type textarea "x"
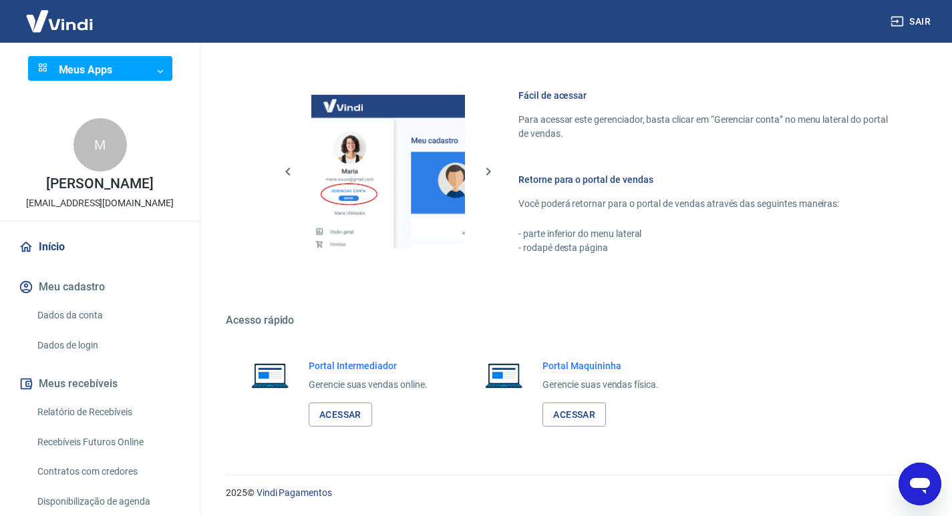
scroll to position [0, 0]
